Goal: Information Seeking & Learning: Learn about a topic

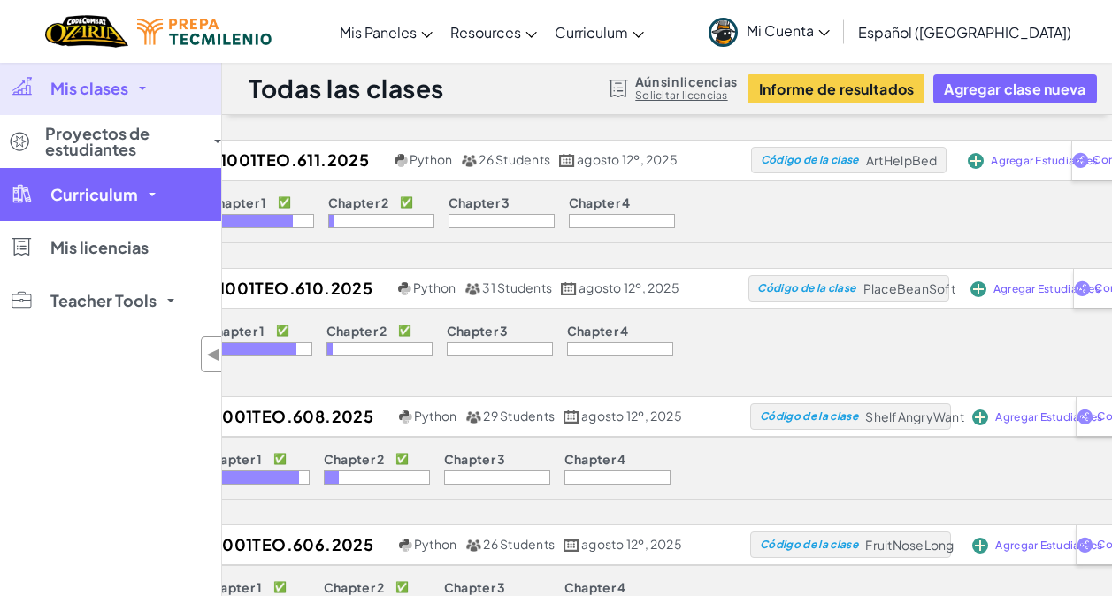
click at [82, 204] on link "Curriculum" at bounding box center [110, 194] width 221 height 53
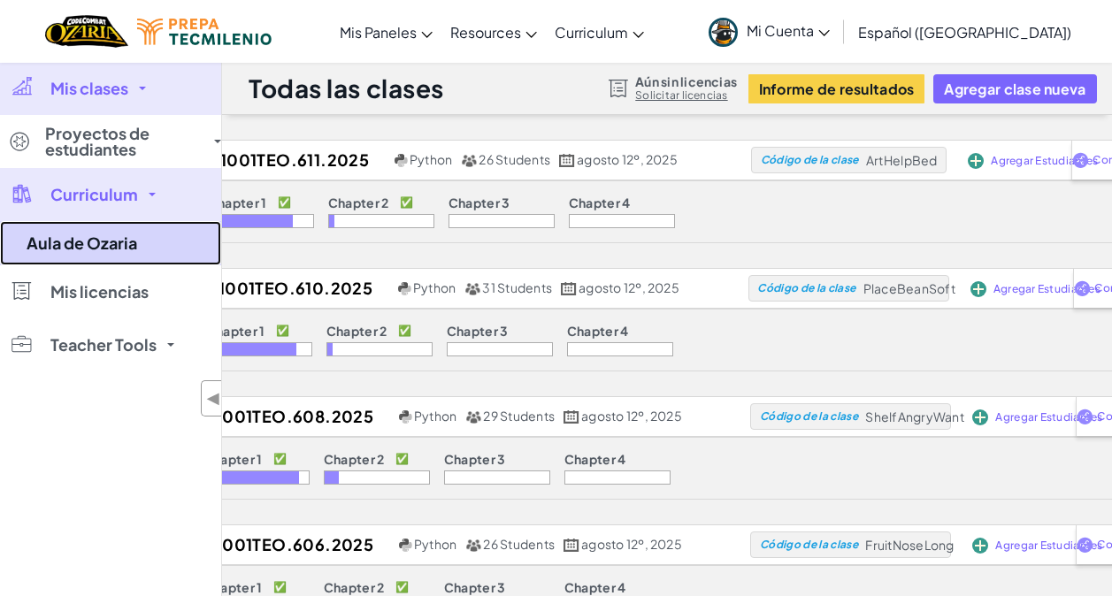
click at [127, 246] on link "Aula de Ozaria" at bounding box center [110, 243] width 221 height 44
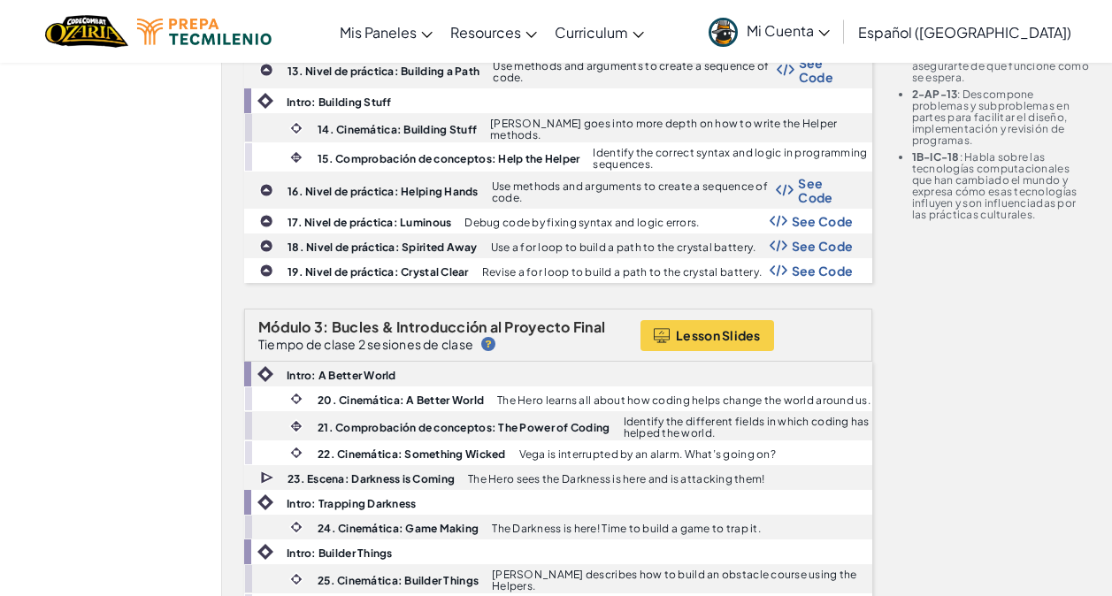
scroll to position [885, 0]
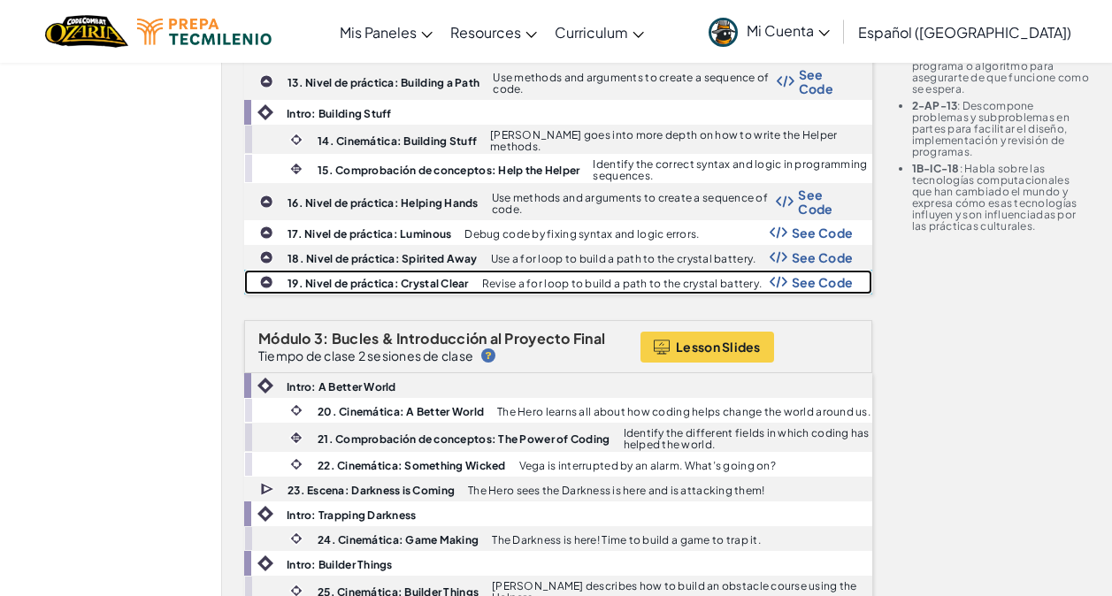
click at [816, 275] on span "See Code" at bounding box center [823, 282] width 62 height 14
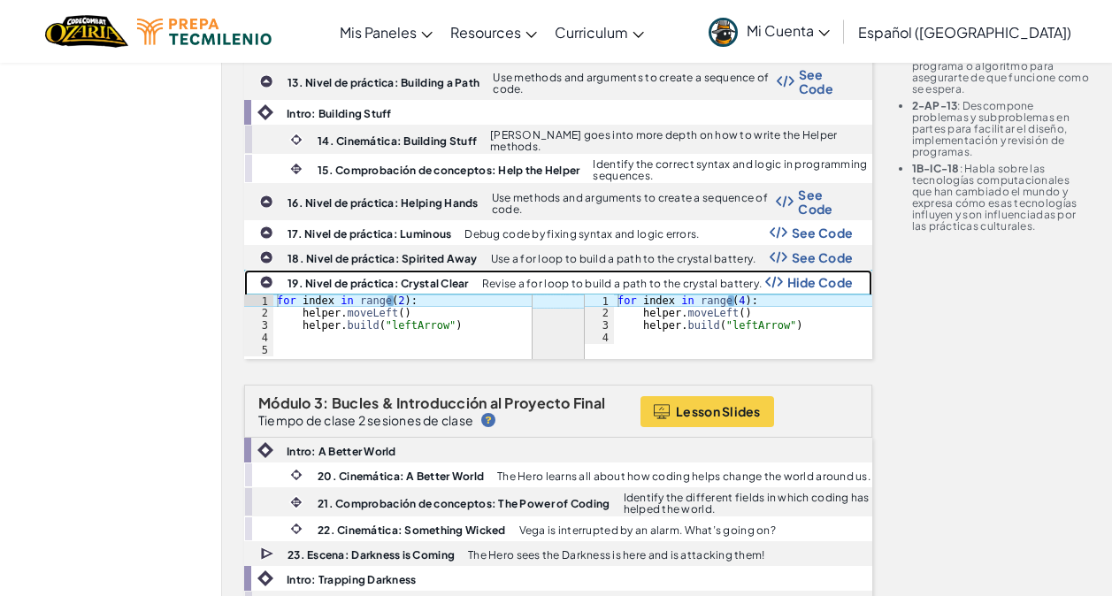
click at [816, 275] on span "Hide Code" at bounding box center [821, 282] width 66 height 14
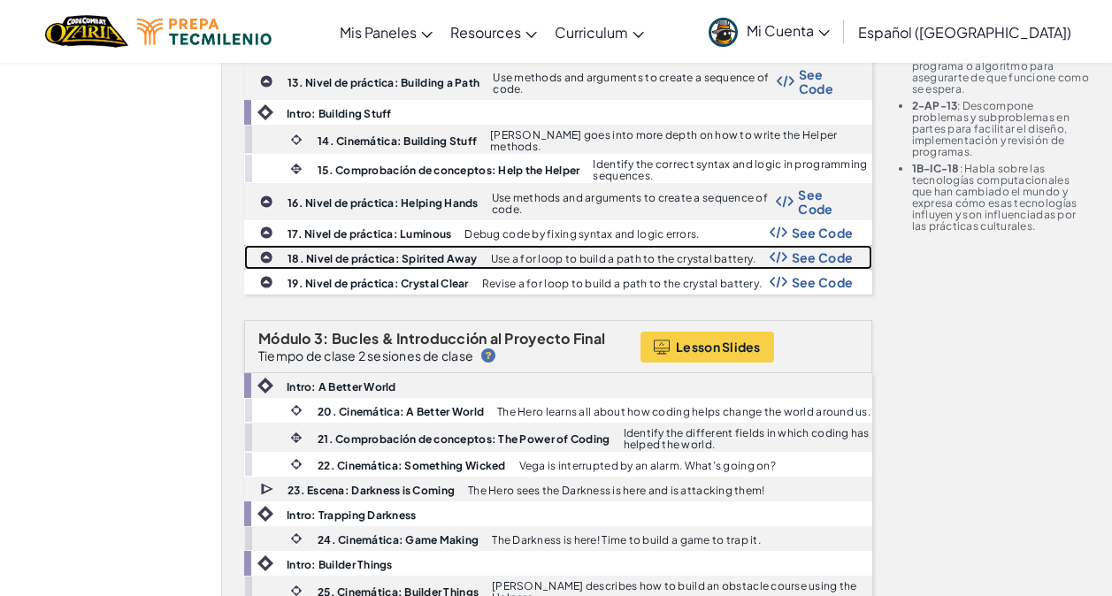
click at [814, 250] on span "See Code" at bounding box center [823, 257] width 62 height 14
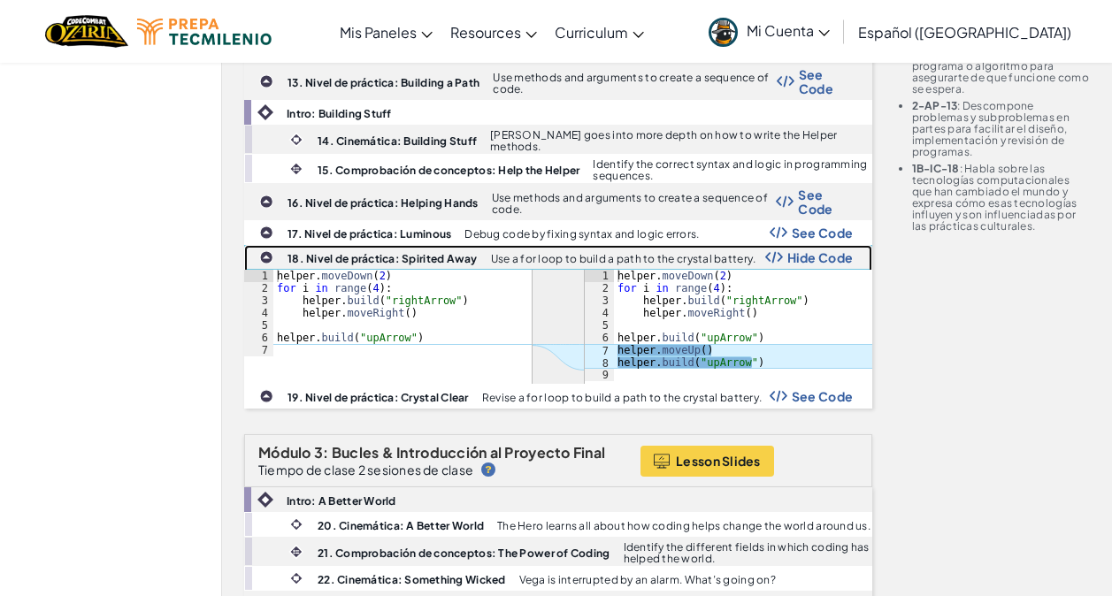
click at [814, 250] on span "Hide Code" at bounding box center [821, 257] width 66 height 14
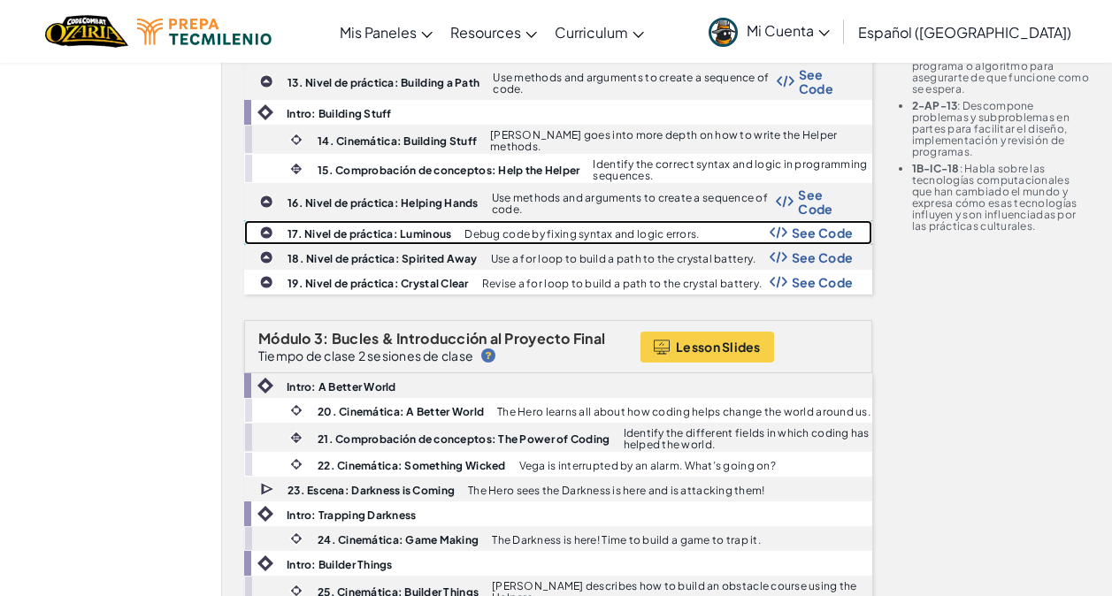
click at [810, 230] on span "See Code" at bounding box center [823, 233] width 62 height 14
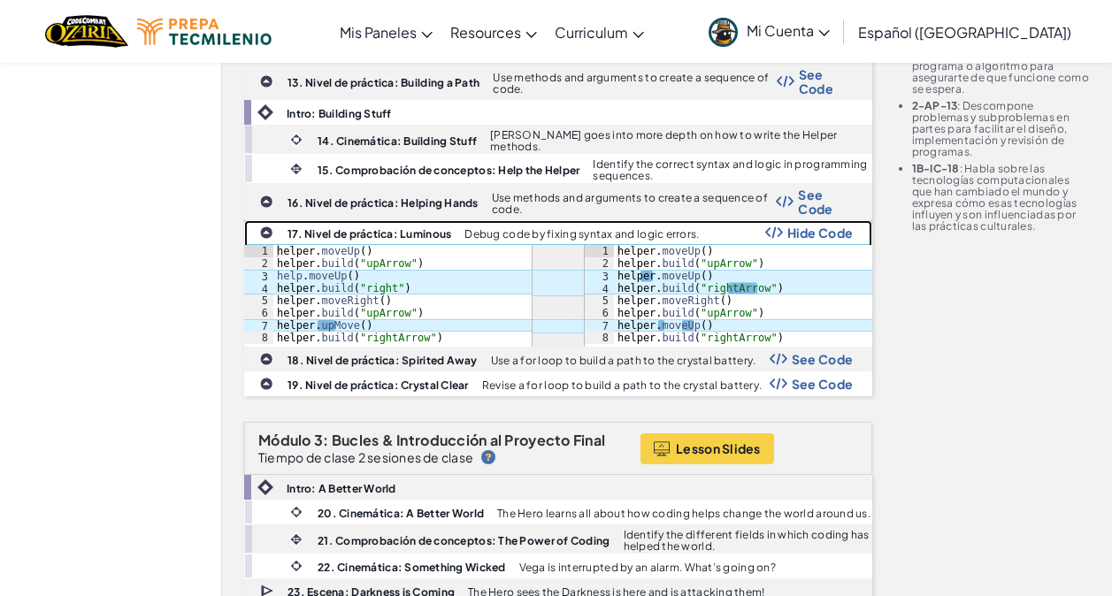
click at [810, 230] on span "Hide Code" at bounding box center [821, 233] width 66 height 14
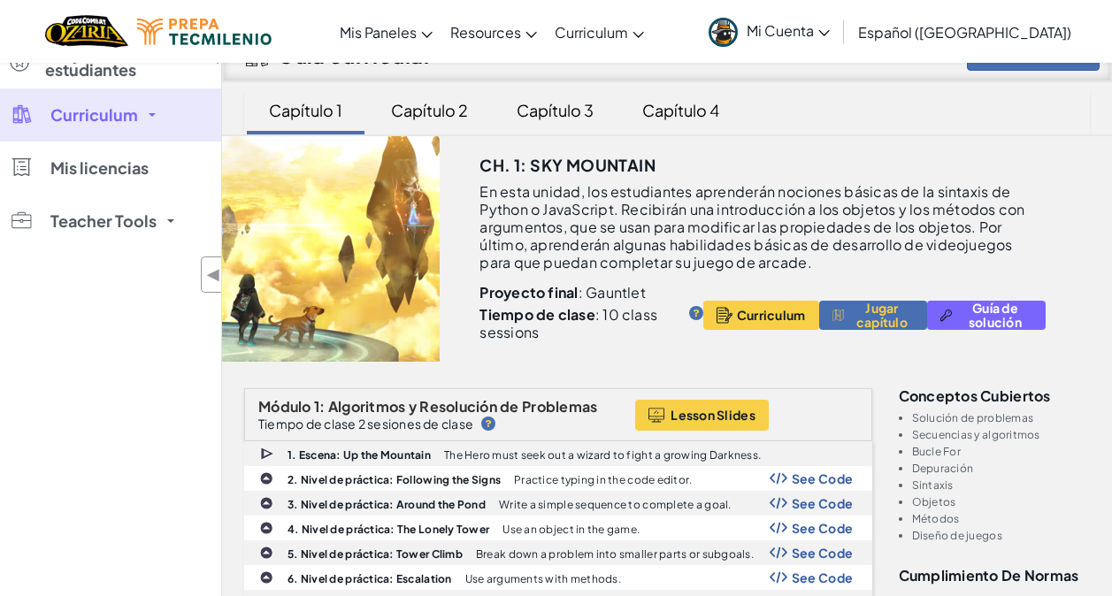
scroll to position [0, 0]
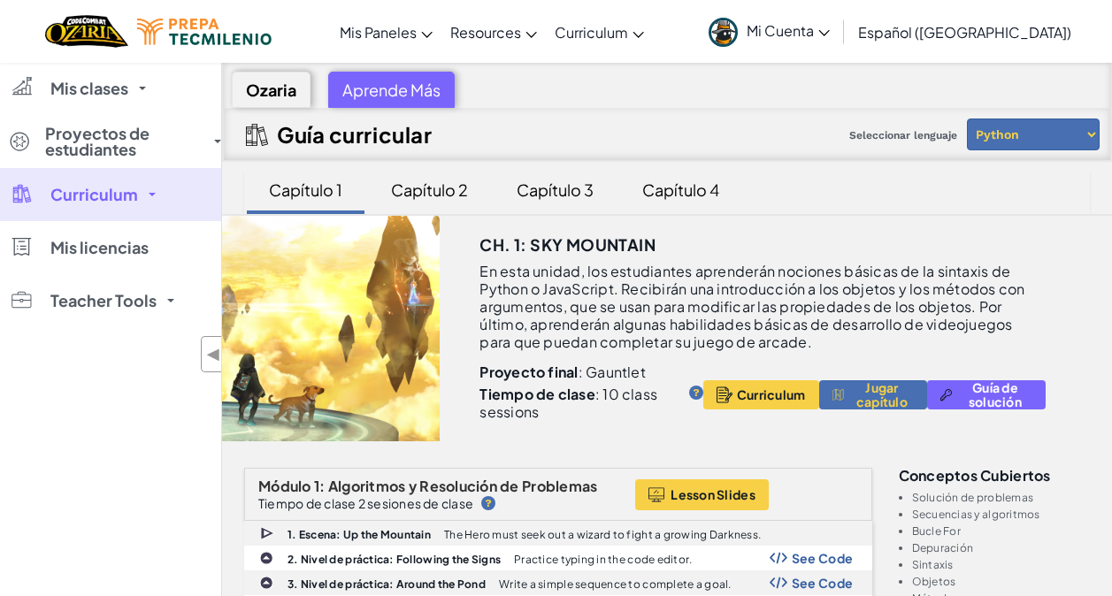
click at [426, 185] on div "Capítulo 2" at bounding box center [429, 190] width 112 height 42
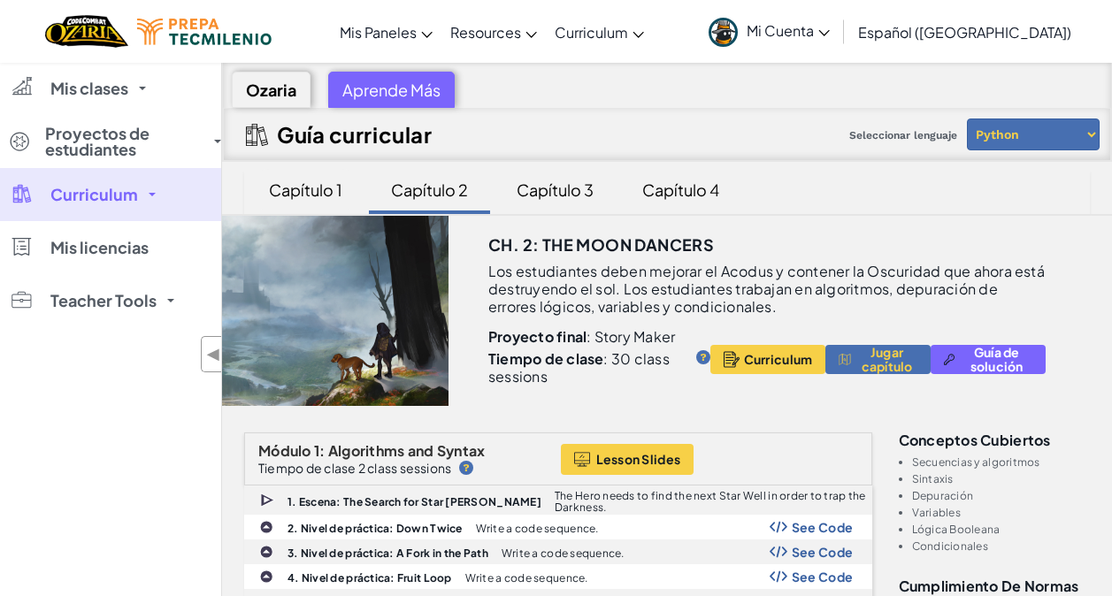
click at [334, 190] on div "Capítulo 1" at bounding box center [305, 190] width 109 height 42
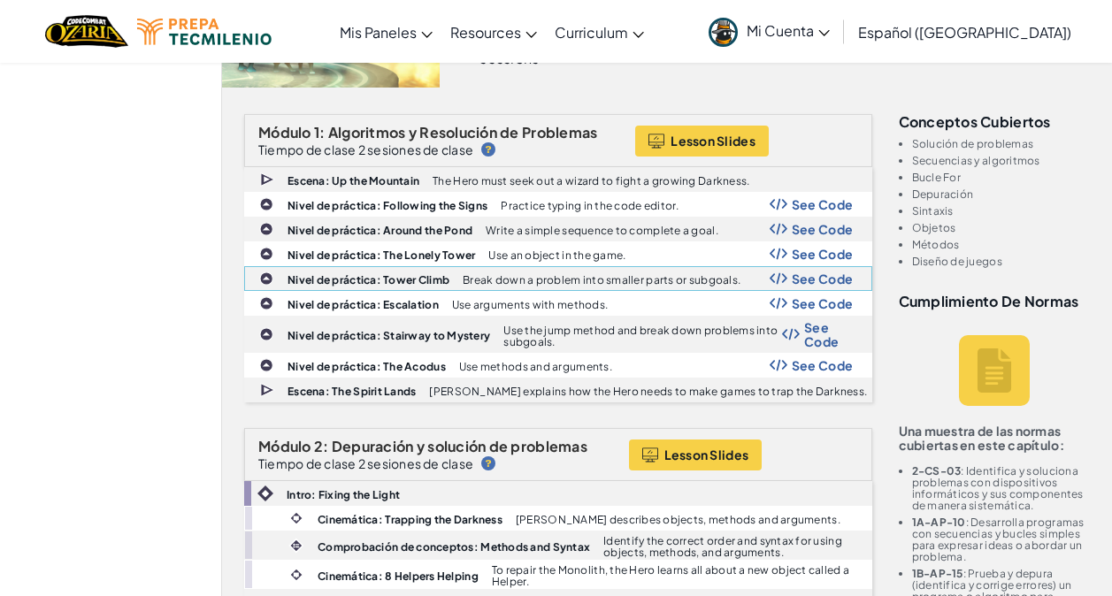
scroll to position [265, 0]
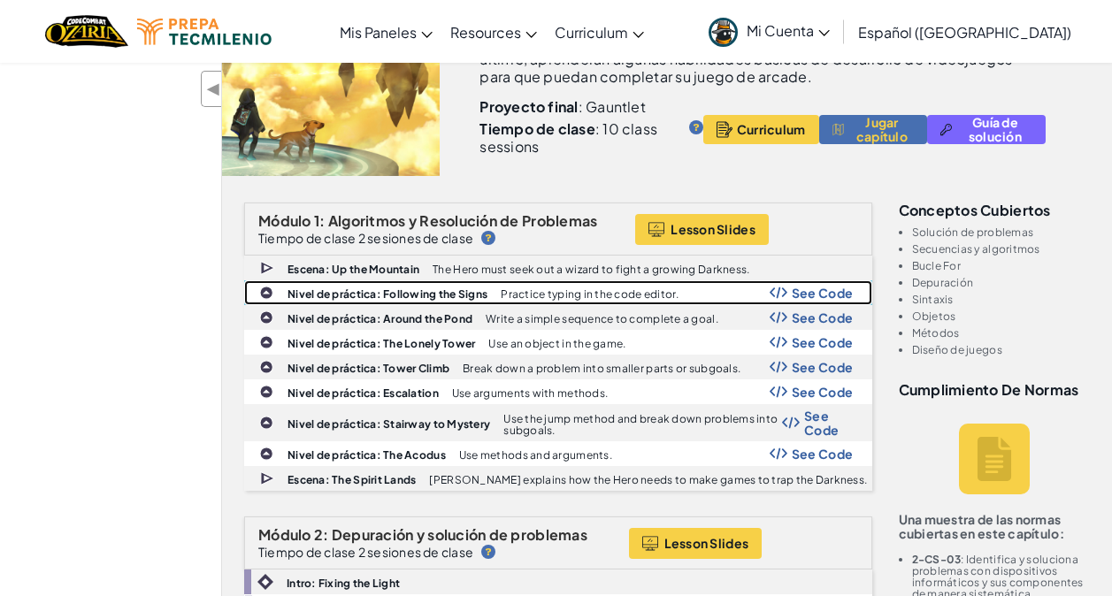
click at [799, 291] on span "See Code" at bounding box center [823, 293] width 62 height 14
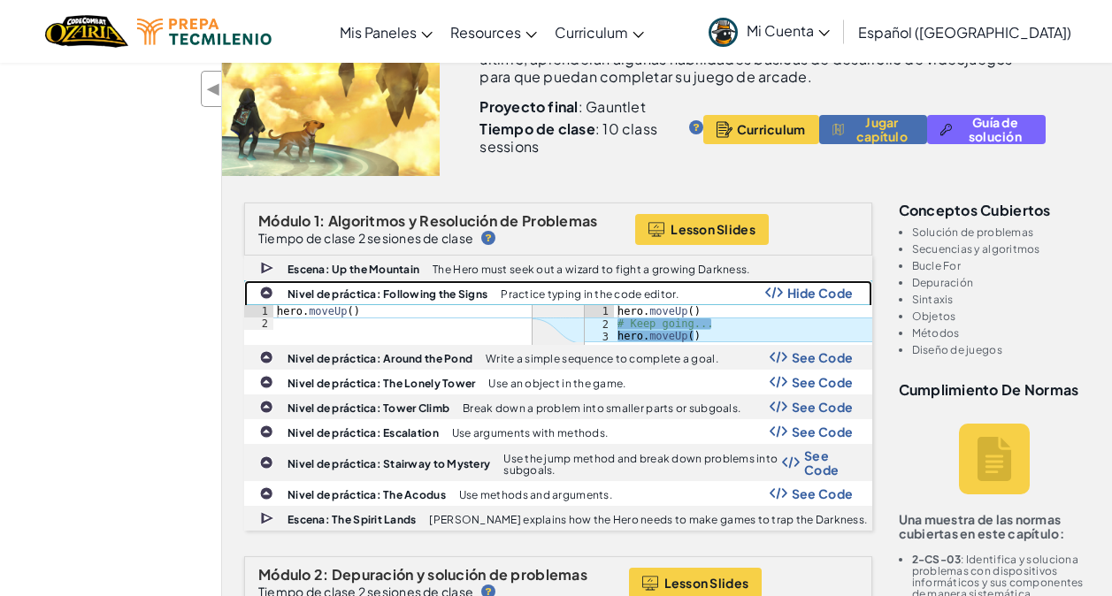
click at [799, 291] on span "Hide Code" at bounding box center [821, 293] width 66 height 14
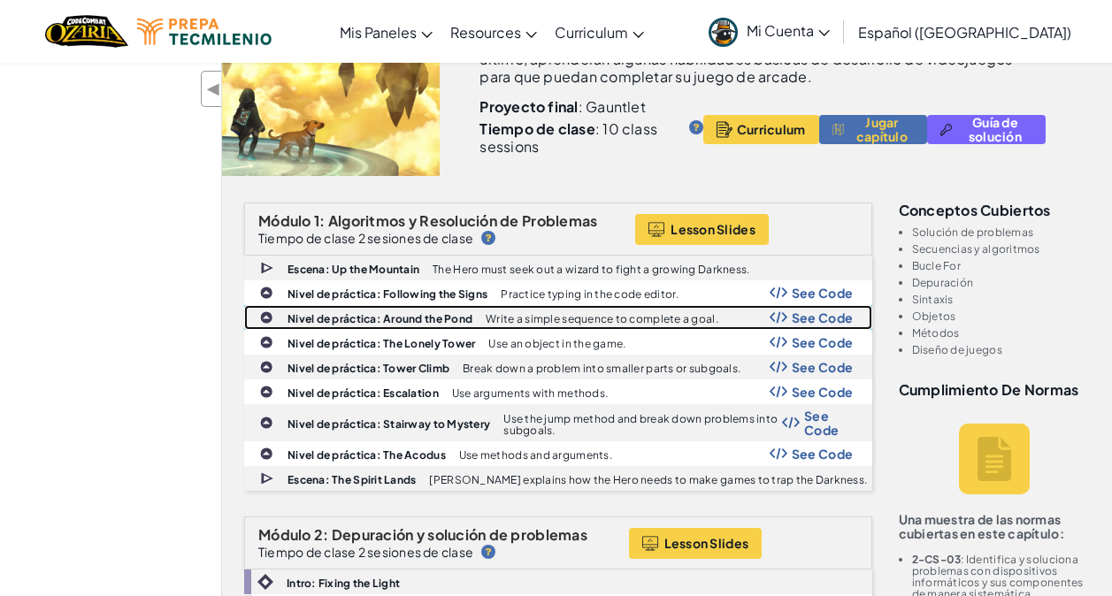
click at [811, 315] on span "See Code" at bounding box center [823, 318] width 62 height 14
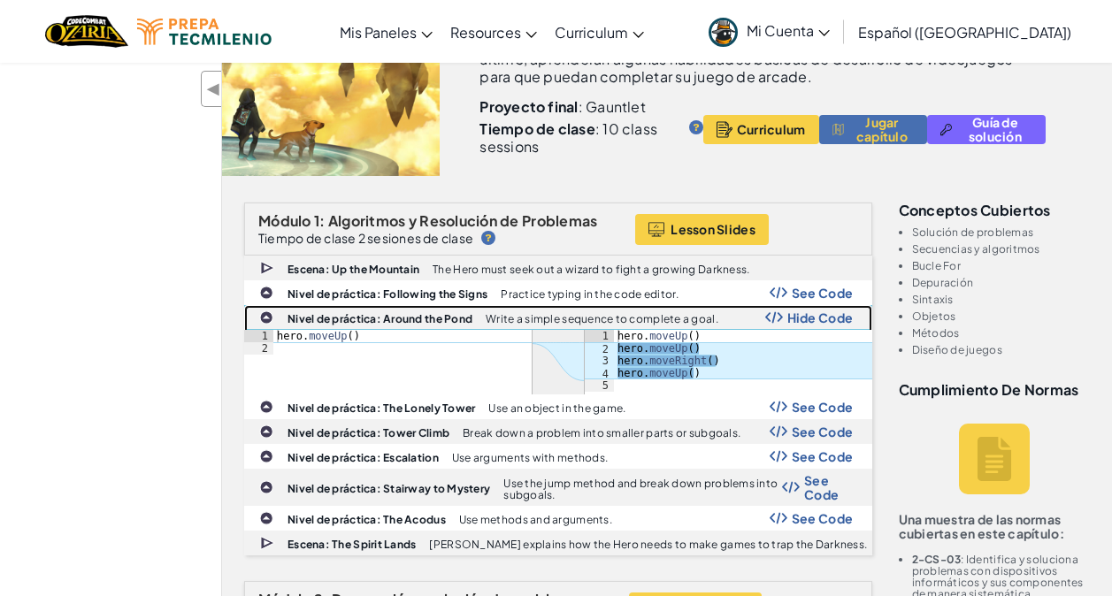
click at [811, 315] on span "Hide Code" at bounding box center [821, 318] width 66 height 14
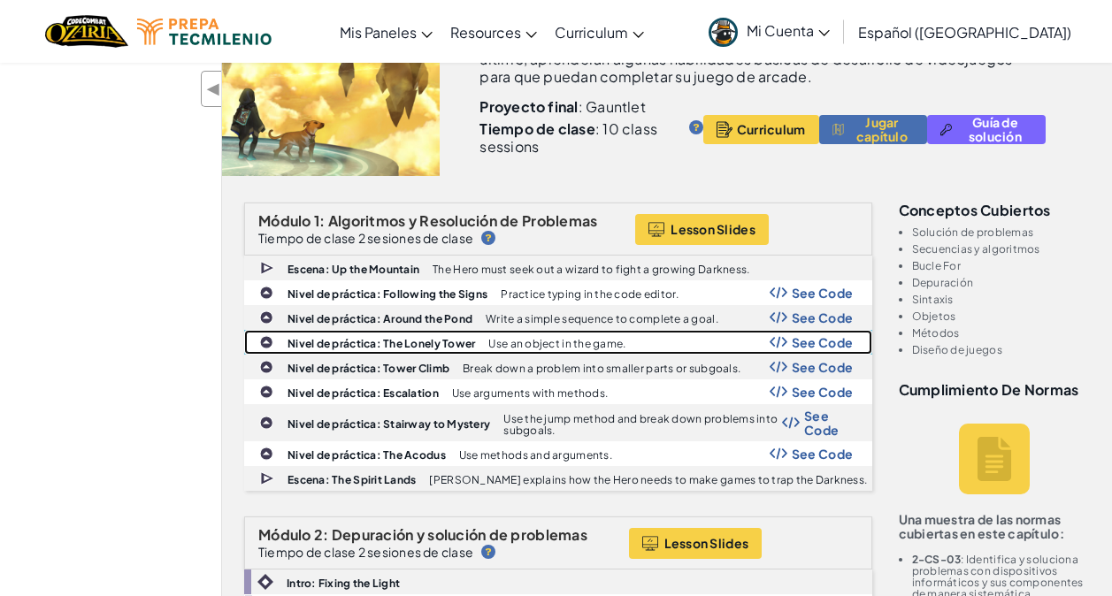
click at [811, 342] on span "See Code" at bounding box center [823, 342] width 62 height 14
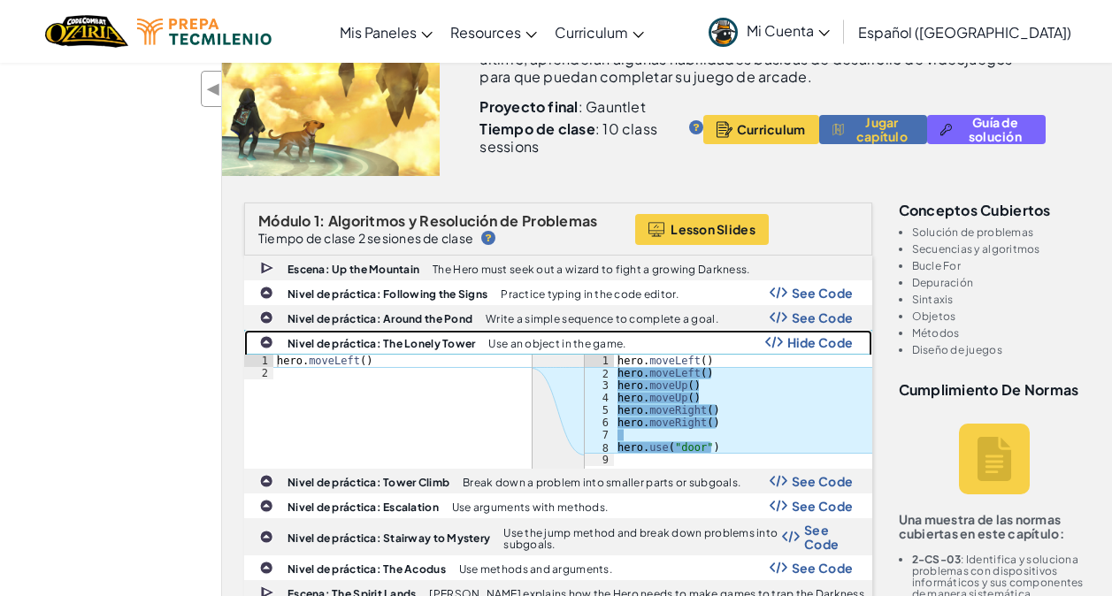
click at [811, 342] on span "Hide Code" at bounding box center [821, 342] width 66 height 14
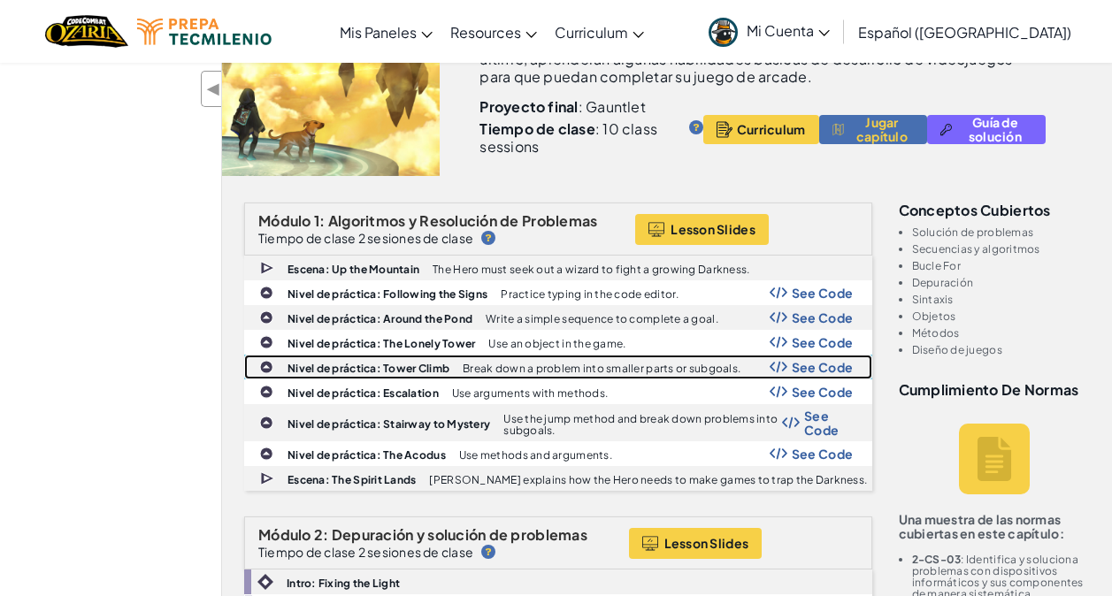
click at [810, 365] on span "See Code" at bounding box center [823, 367] width 62 height 14
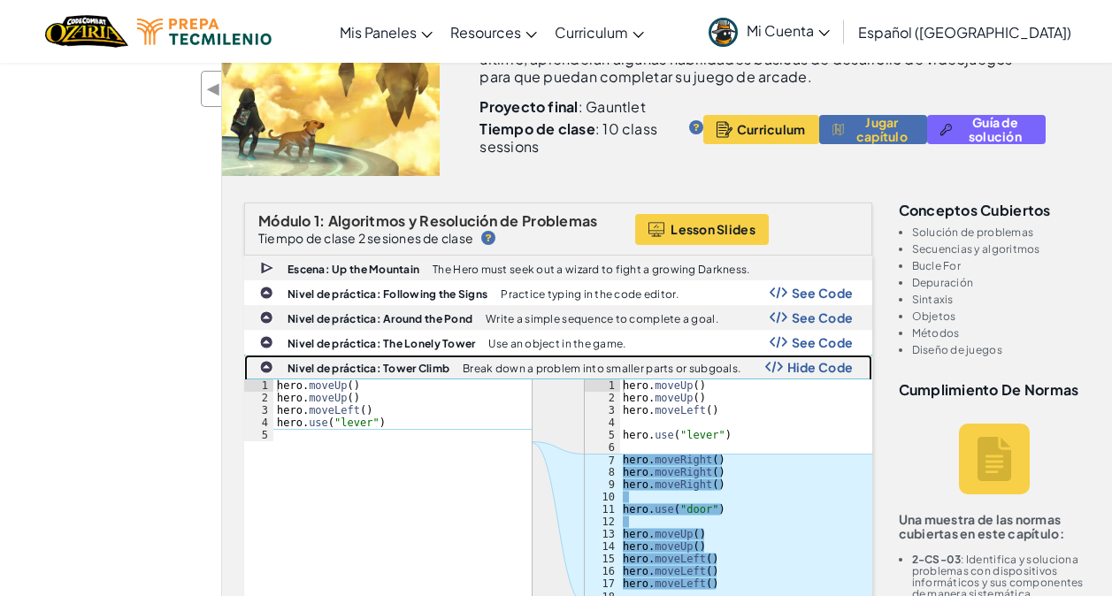
click at [810, 365] on span "Hide Code" at bounding box center [821, 367] width 66 height 14
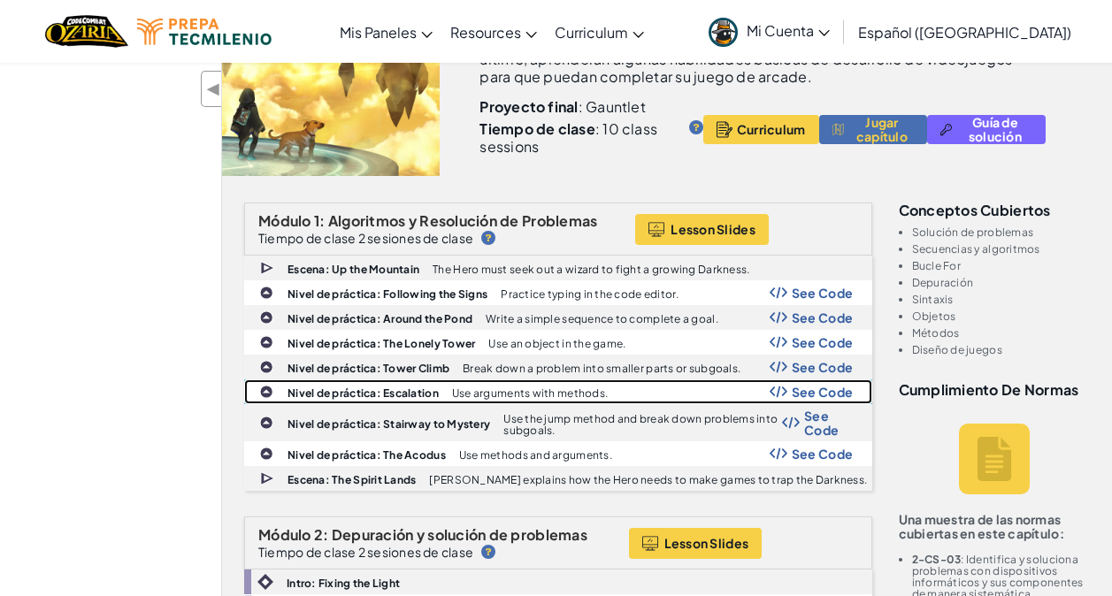
click at [812, 394] on span "See Code" at bounding box center [823, 392] width 62 height 14
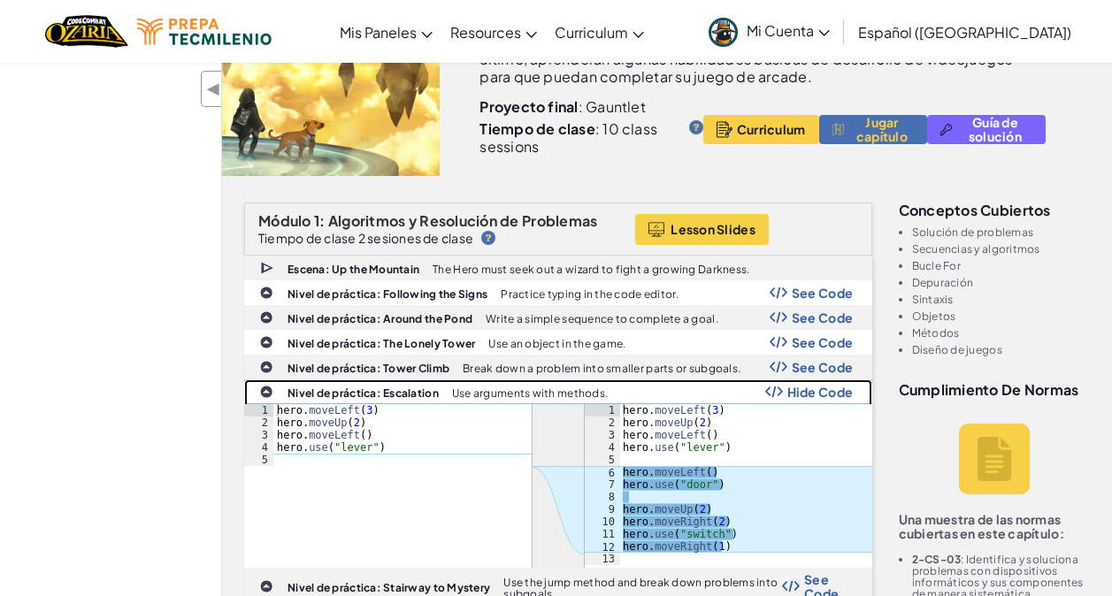
click at [812, 394] on span "Hide Code" at bounding box center [821, 392] width 66 height 14
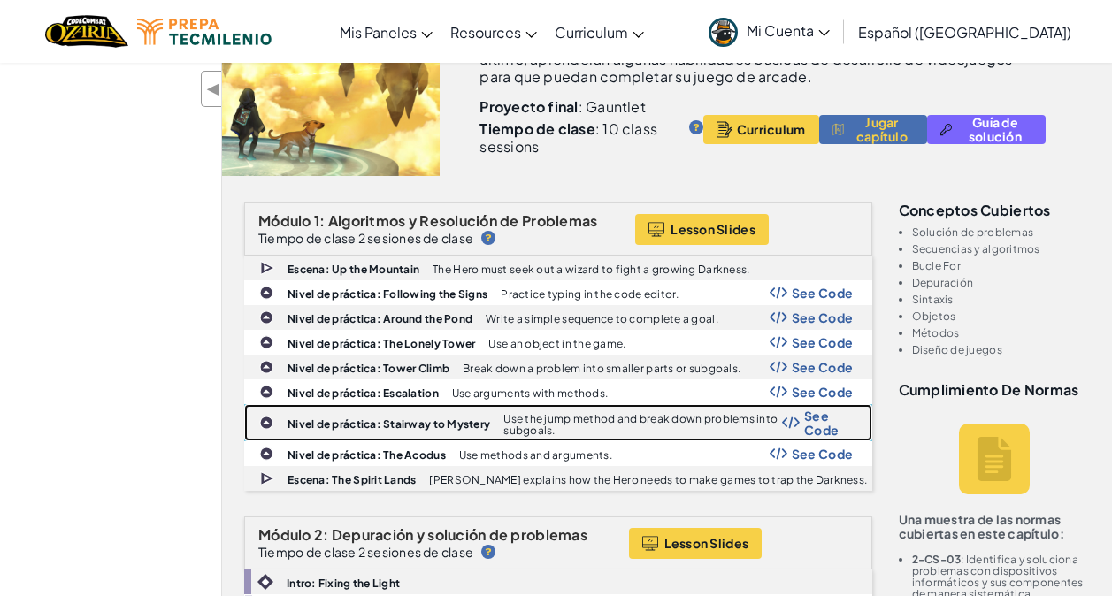
click at [811, 425] on span "See Code" at bounding box center [828, 423] width 49 height 28
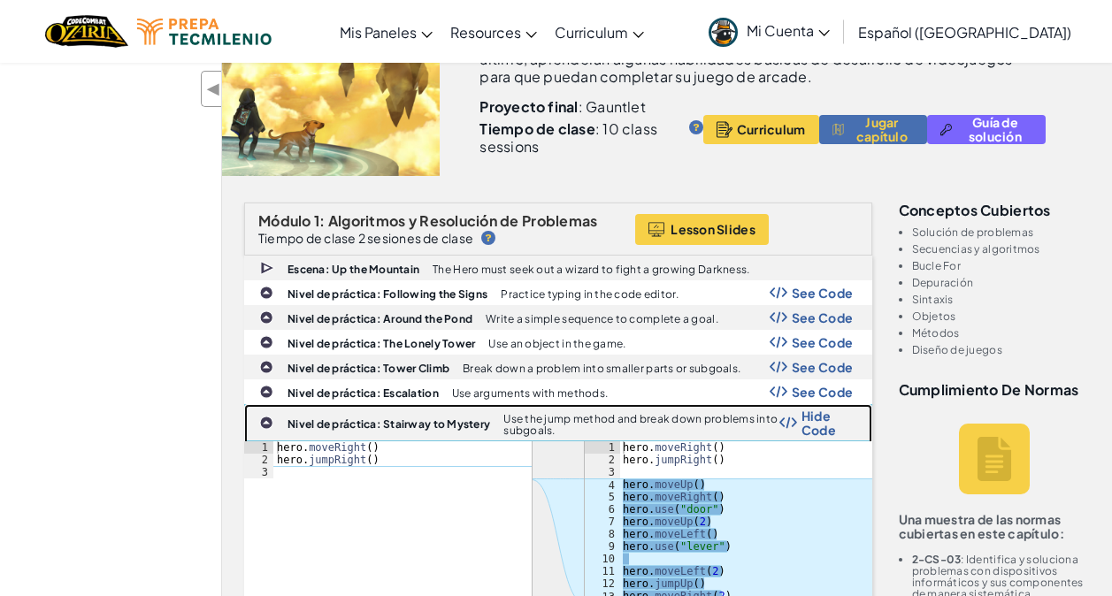
click at [811, 425] on span "Hide Code" at bounding box center [828, 423] width 52 height 28
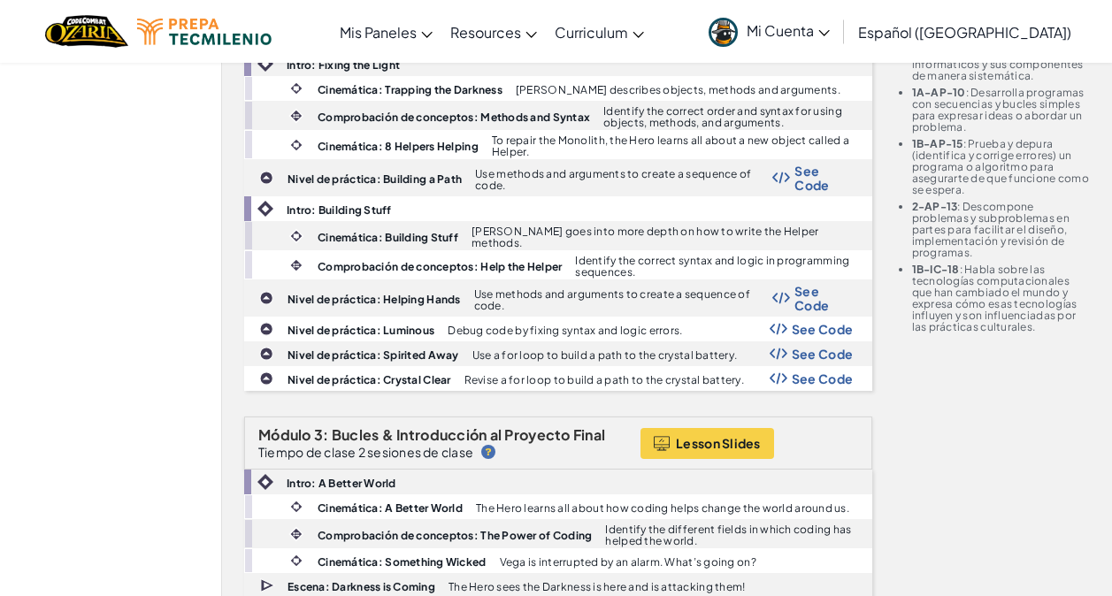
scroll to position [796, 0]
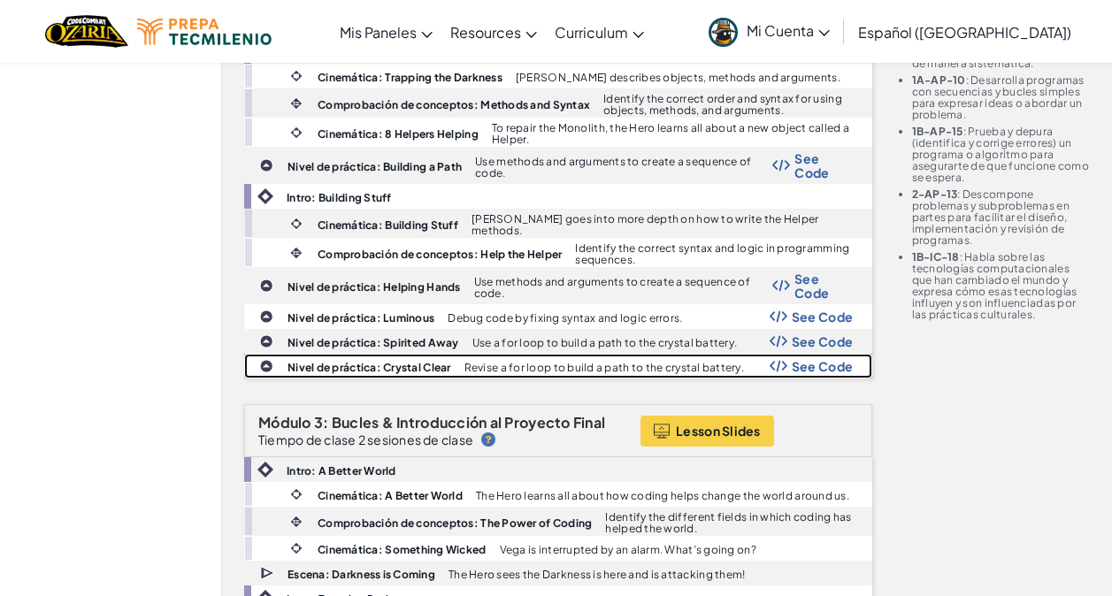
click at [802, 359] on span "See Code" at bounding box center [823, 366] width 62 height 14
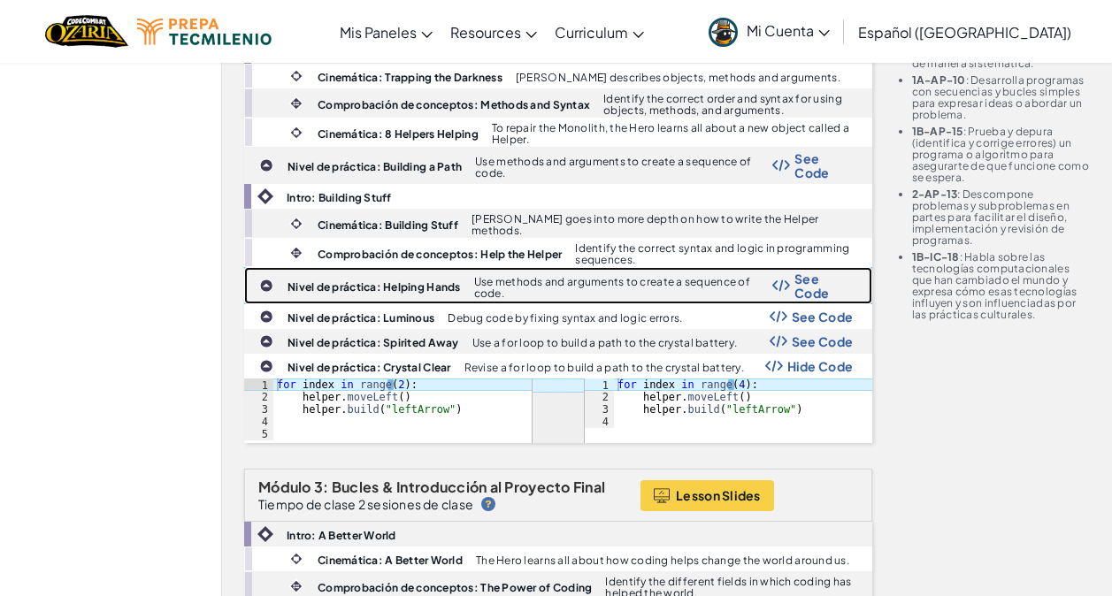
click at [799, 281] on span "See Code" at bounding box center [824, 286] width 59 height 28
